Goal: Use online tool/utility: Utilize a website feature to perform a specific function

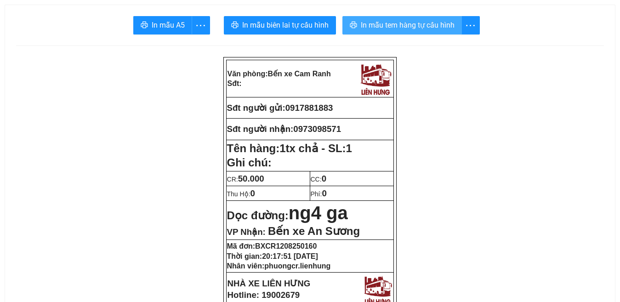
click at [403, 25] on span "In mẫu tem hàng tự cấu hình" at bounding box center [408, 24] width 94 height 11
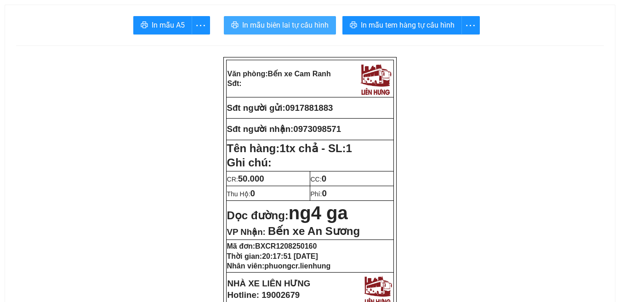
click at [303, 27] on span "In mẫu biên lai tự cấu hình" at bounding box center [285, 24] width 86 height 11
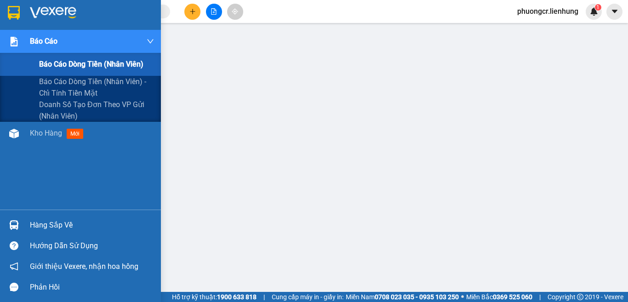
click at [84, 62] on span "Báo cáo dòng tiền (nhân viên)" at bounding box center [91, 63] width 104 height 11
